Goal: Answer question/provide support

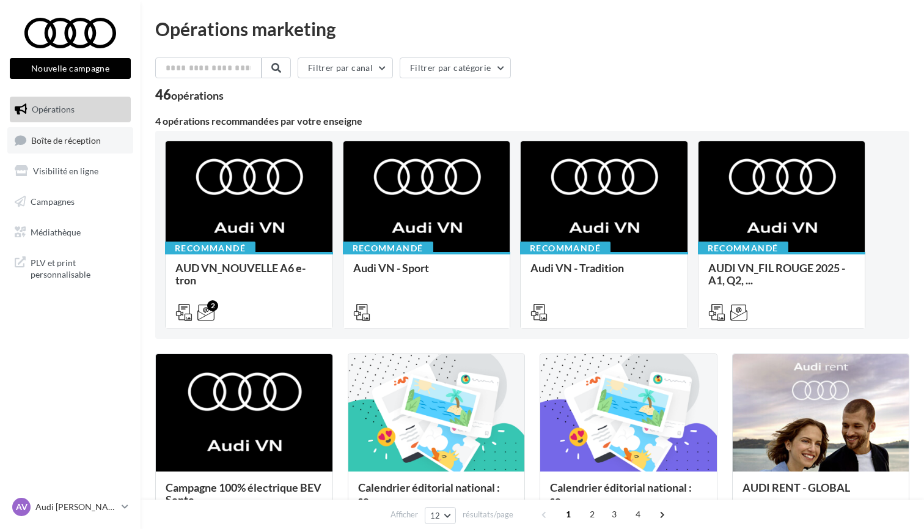
click at [51, 145] on link "Boîte de réception" at bounding box center [70, 140] width 126 height 26
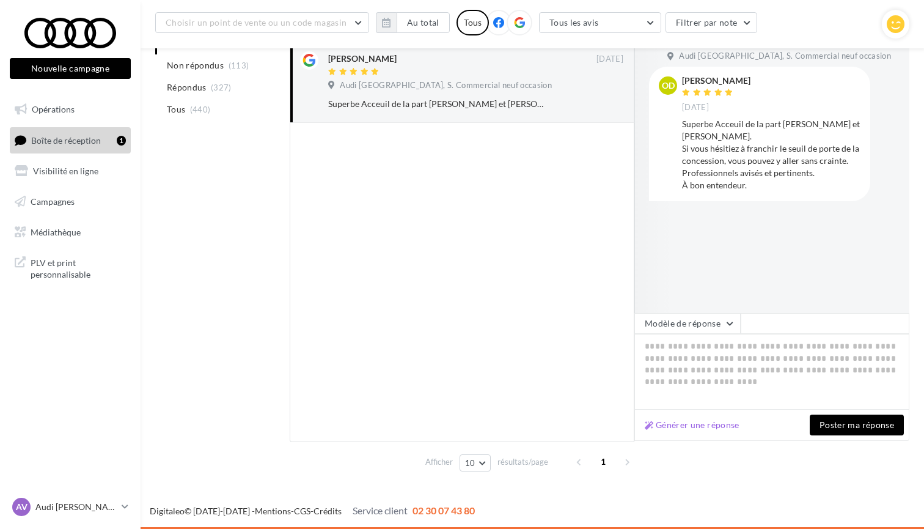
scroll to position [172, 0]
click at [711, 416] on div "Générer une réponse Poster ma réponse" at bounding box center [772, 425] width 275 height 31
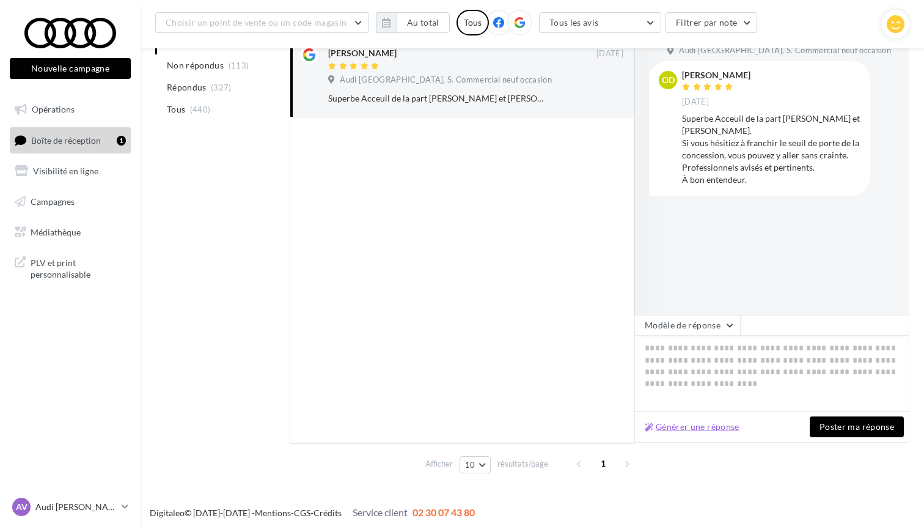
click at [712, 423] on button "Générer une réponse" at bounding box center [692, 426] width 105 height 15
type textarea "**********"
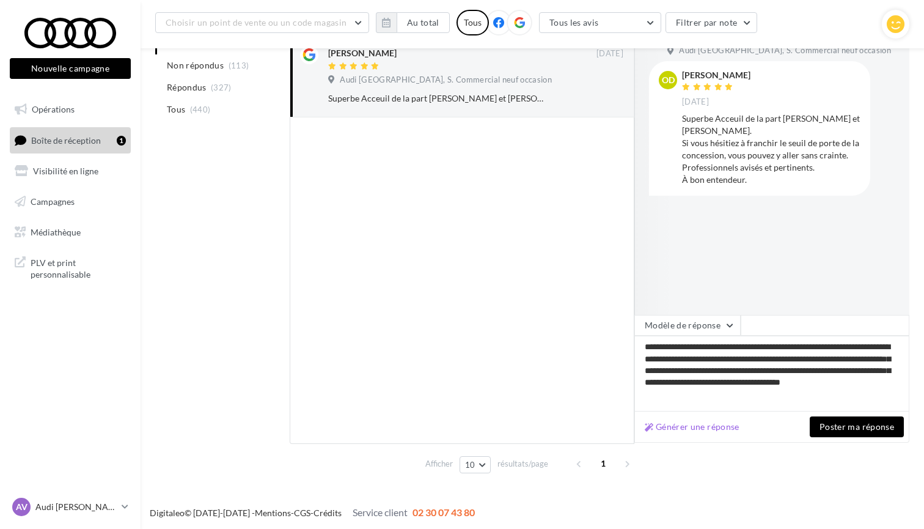
click at [869, 420] on button "Poster ma réponse" at bounding box center [857, 426] width 94 height 21
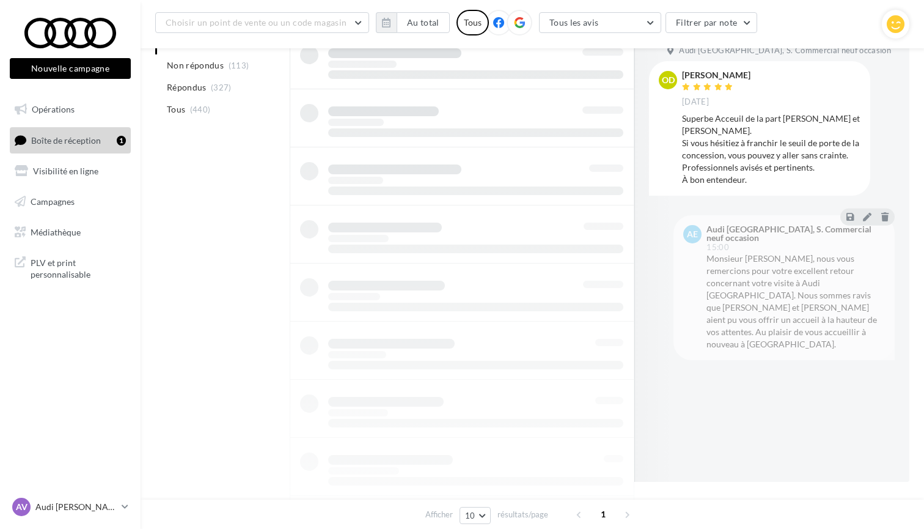
scroll to position [20, 0]
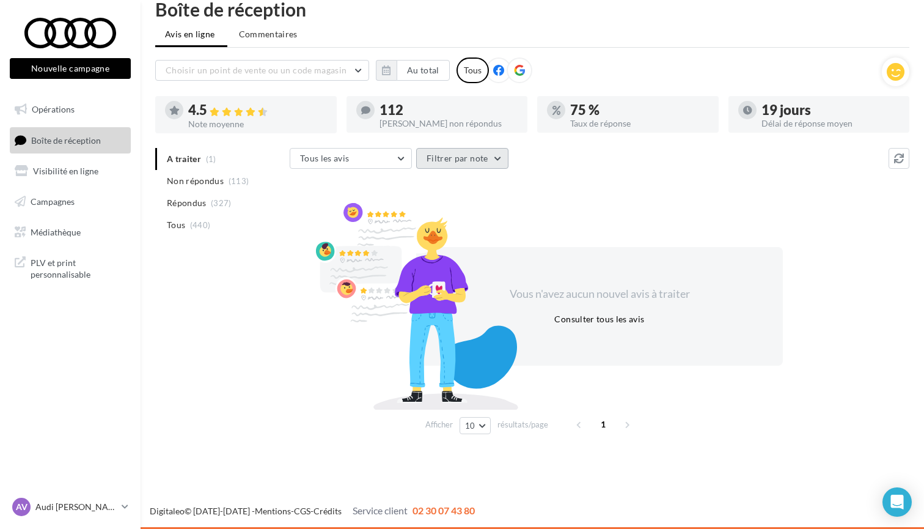
click at [455, 164] on button "Filtrer par note" at bounding box center [462, 158] width 92 height 21
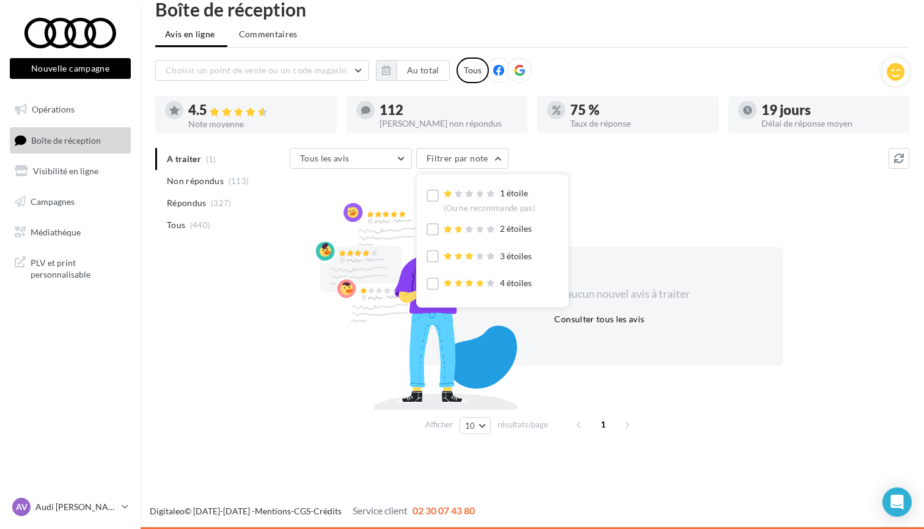
click at [263, 265] on div "A traiter (1) Non répondus (113) Répondus (327) Tous (440) Tous les avis Tous l…" at bounding box center [532, 293] width 754 height 291
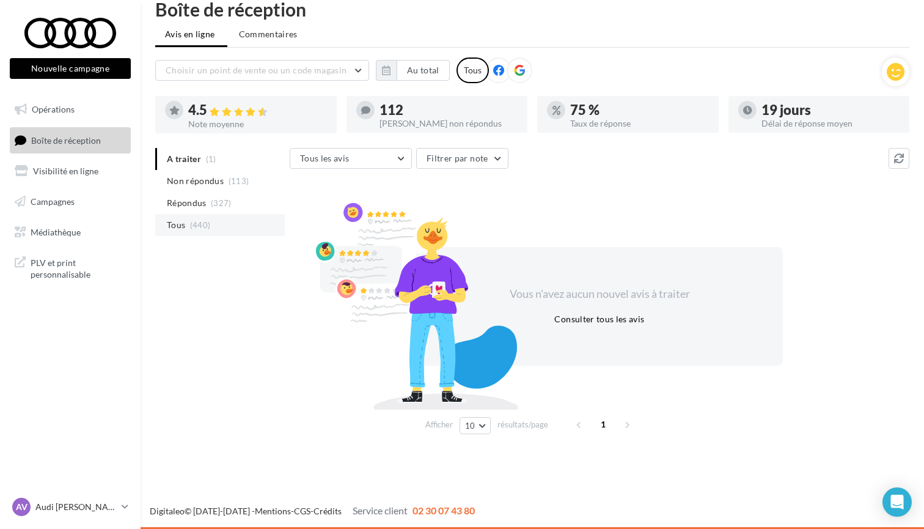
click at [208, 229] on span "(440)" at bounding box center [200, 225] width 21 height 10
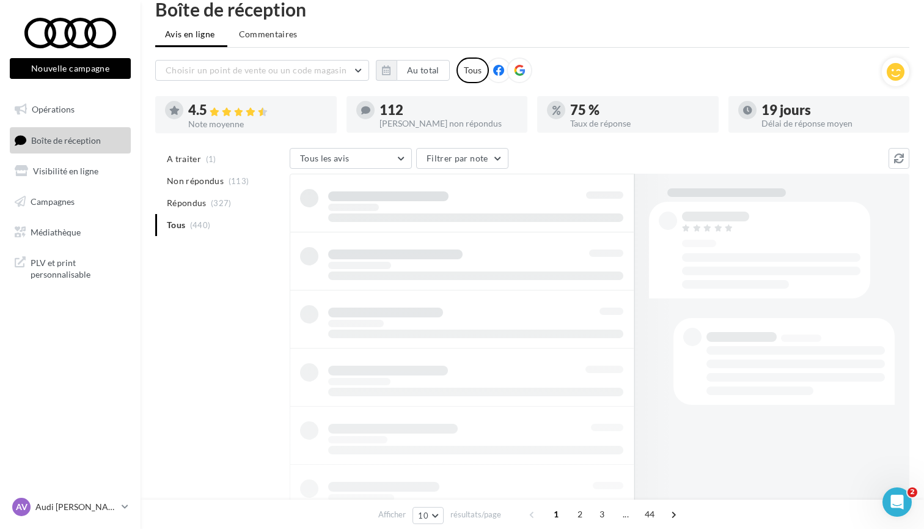
scroll to position [0, 0]
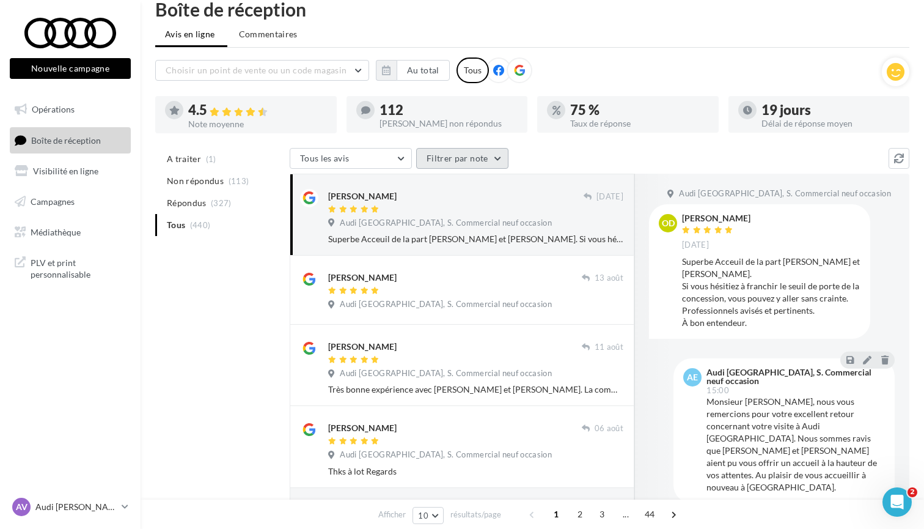
click at [449, 159] on button "Filtrer par note" at bounding box center [462, 158] width 92 height 21
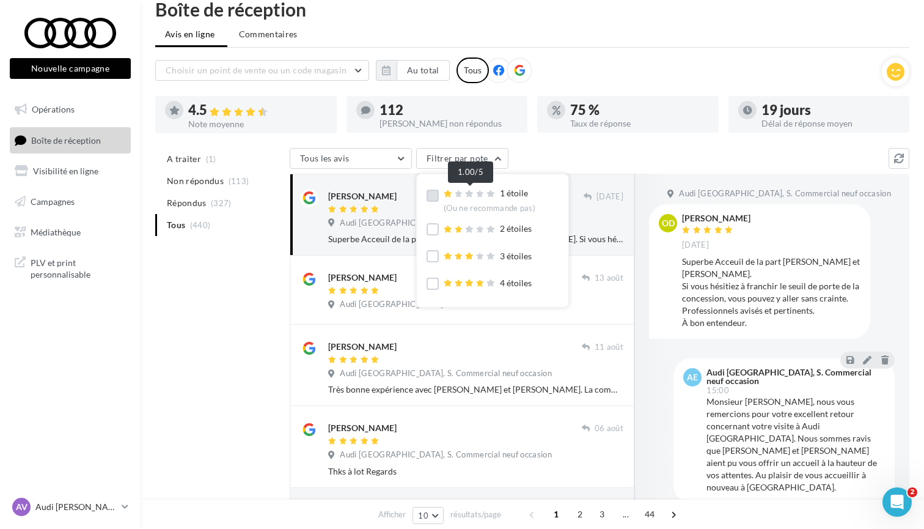
click at [460, 191] on icon at bounding box center [458, 193] width 9 height 7
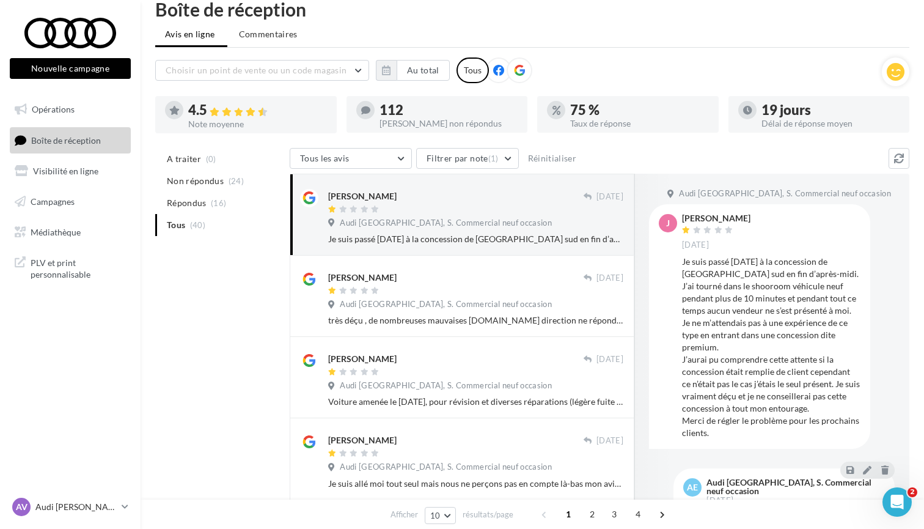
click at [423, 209] on div at bounding box center [456, 210] width 256 height 10
click at [427, 232] on div "[PERSON_NAME] [DATE] Audi [GEOGRAPHIC_DATA], S. Commercial neuf occasion Je sui…" at bounding box center [475, 217] width 295 height 56
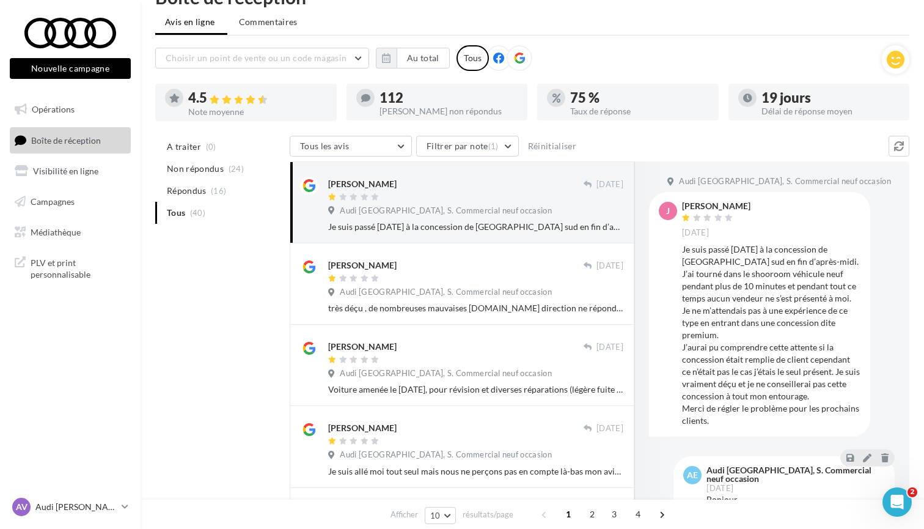
scroll to position [1, 0]
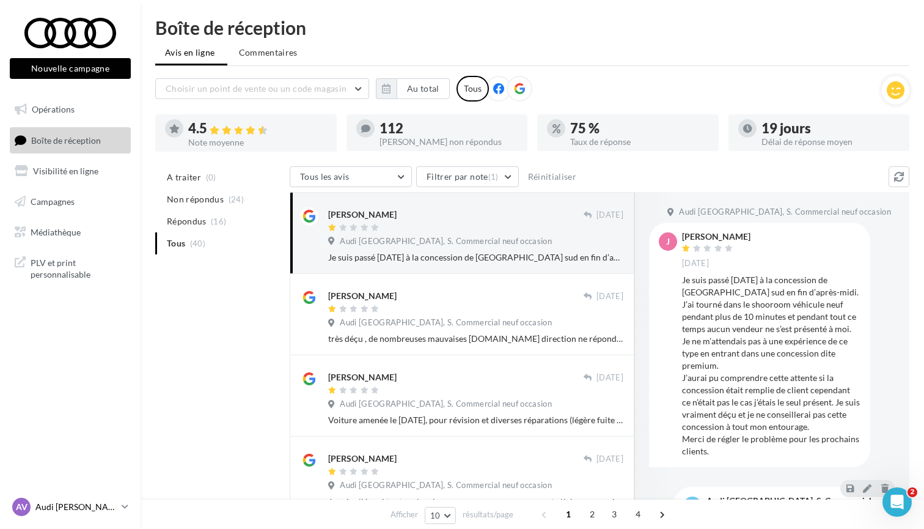
click at [101, 507] on p "Audi [PERSON_NAME]" at bounding box center [75, 507] width 81 height 12
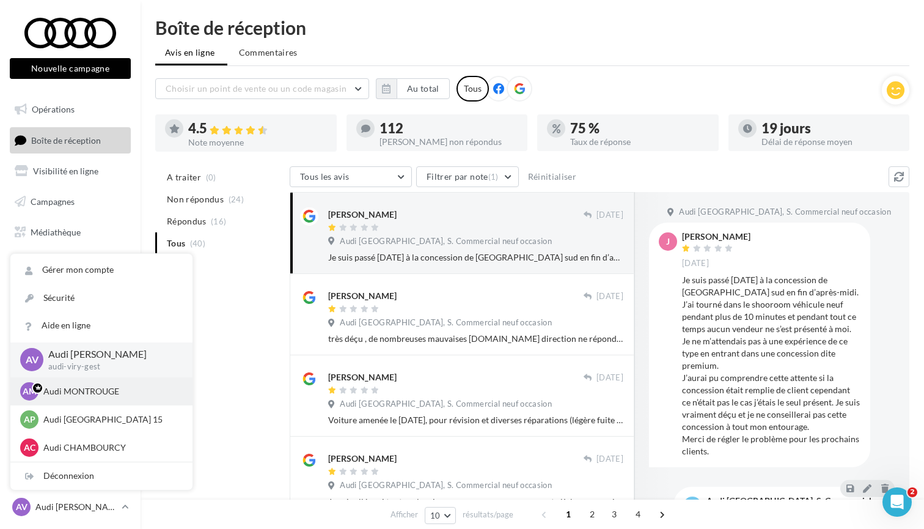
click at [101, 389] on p "Audi MONTROUGE" at bounding box center [110, 391] width 134 height 12
